Goal: Information Seeking & Learning: Find specific fact

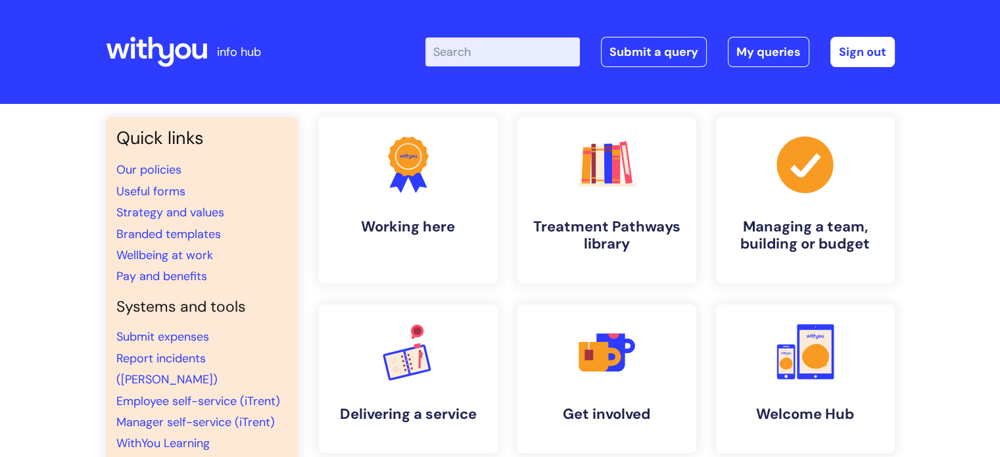
click at [516, 59] on input "Enter your search term here..." at bounding box center [502, 51] width 155 height 29
type input "email signtitures"
click button "Search" at bounding box center [0, 0] width 0 height 0
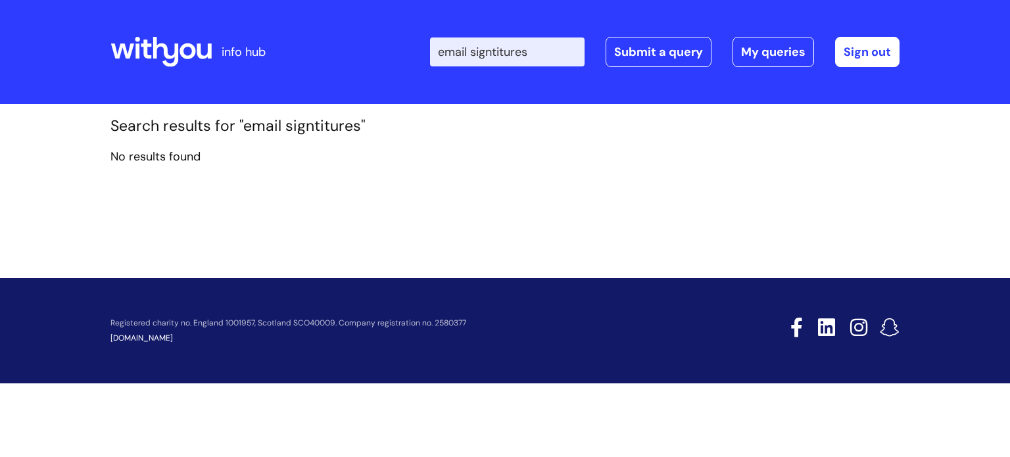
click at [550, 44] on input "email signtitures" at bounding box center [507, 51] width 155 height 29
type input "email sig"
click button "Search" at bounding box center [0, 0] width 0 height 0
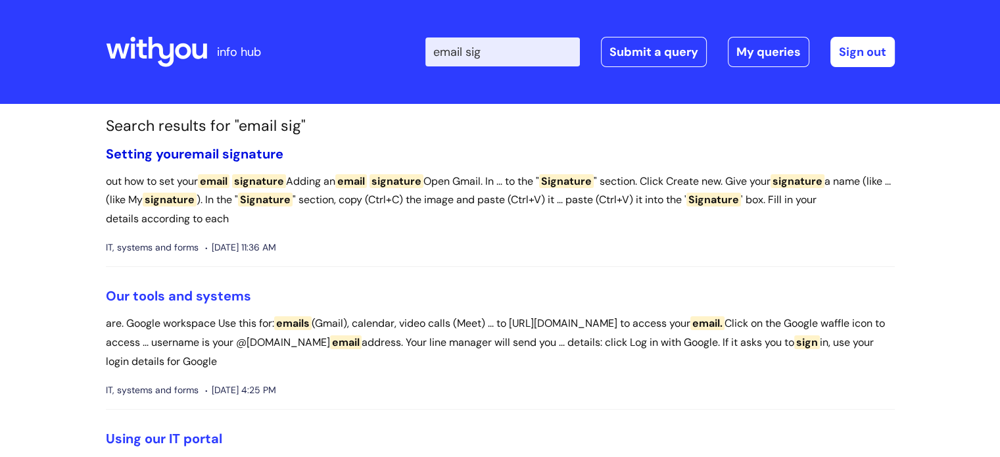
click at [263, 149] on span "signature" at bounding box center [252, 153] width 61 height 17
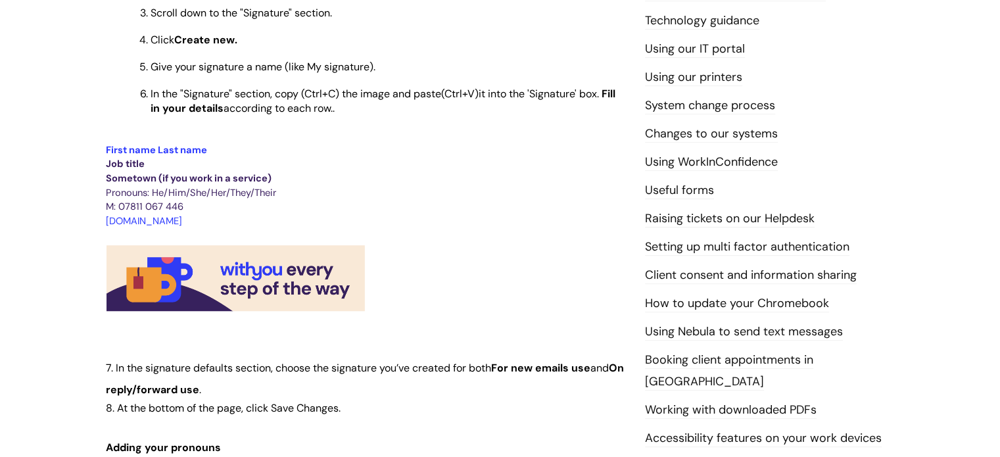
scroll to position [428, 0]
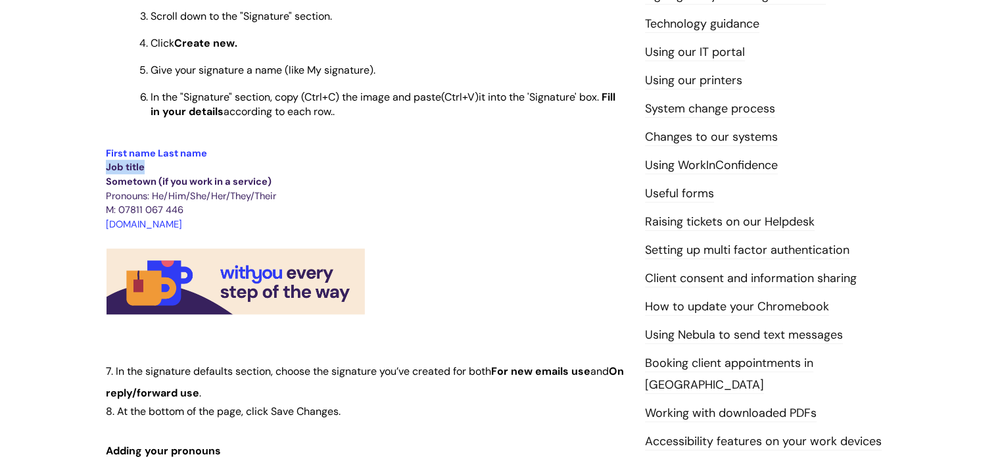
drag, startPoint x: 106, startPoint y: 168, endPoint x: 154, endPoint y: 176, distance: 48.6
click at [154, 174] on p "Job title" at bounding box center [365, 167] width 519 height 14
copy span "Job title"
